Goal: Task Accomplishment & Management: Manage account settings

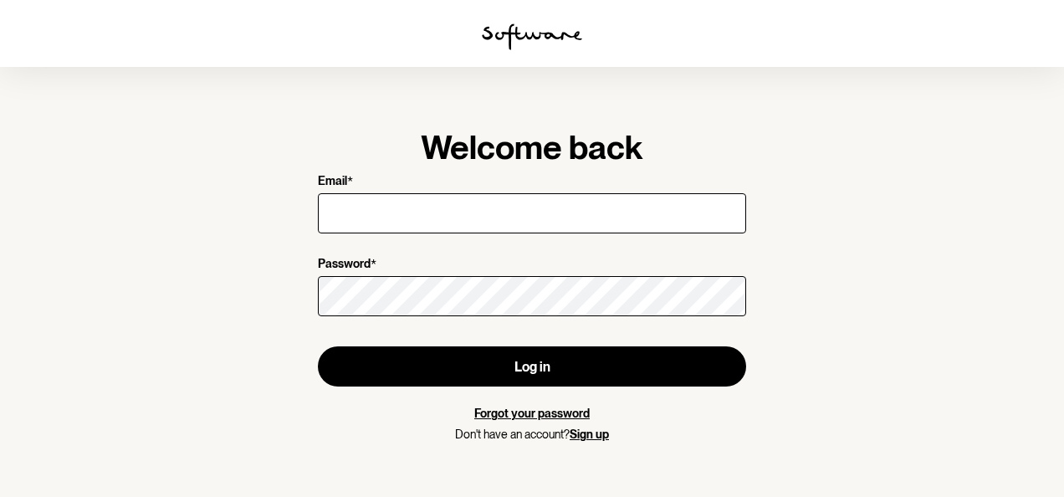
click at [531, 223] on input "Email *" at bounding box center [532, 213] width 428 height 40
type input "[EMAIL_ADDRESS][DOMAIN_NAME]"
